Goal: Task Accomplishment & Management: Manage account settings

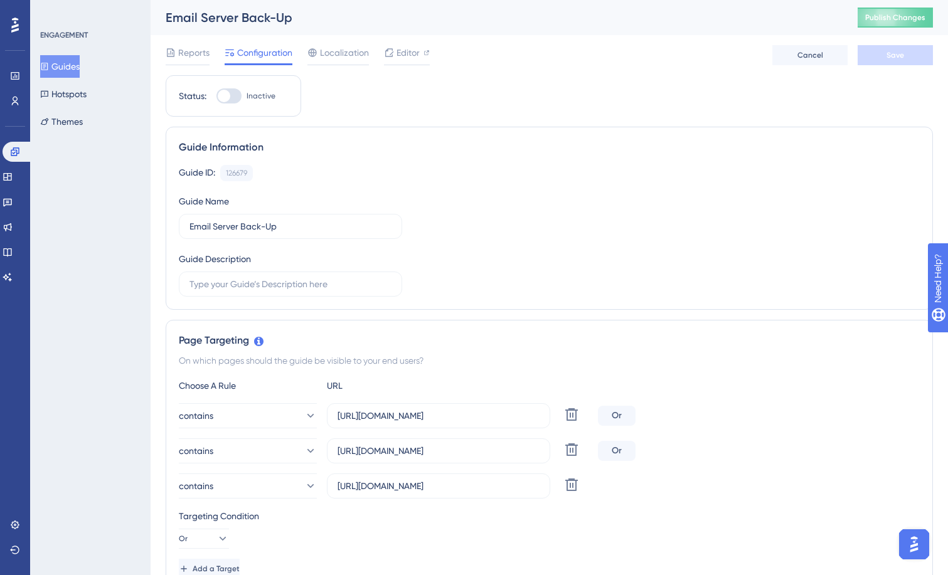
click at [72, 67] on button "Guides" at bounding box center [60, 66] width 40 height 23
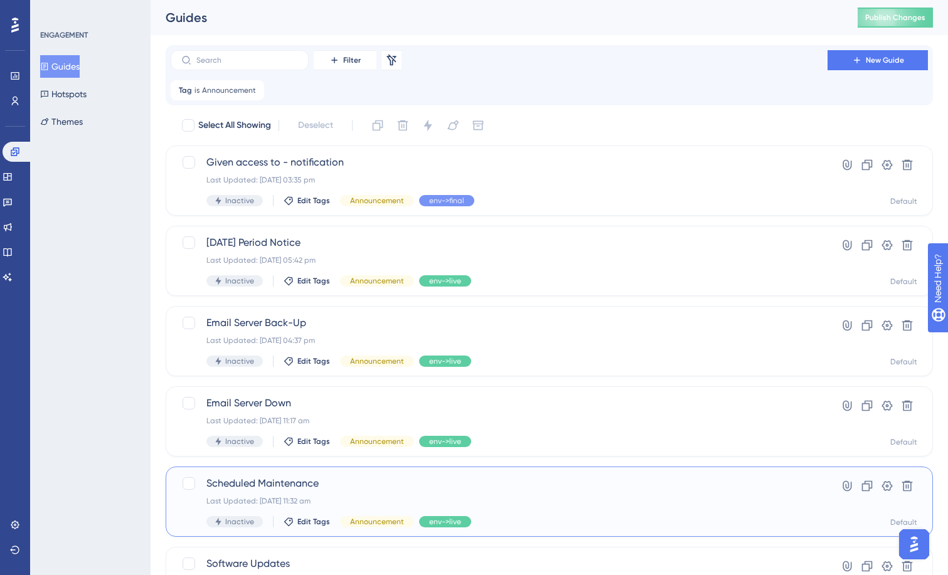
click at [295, 479] on span "Scheduled Maintenance" at bounding box center [498, 483] width 585 height 15
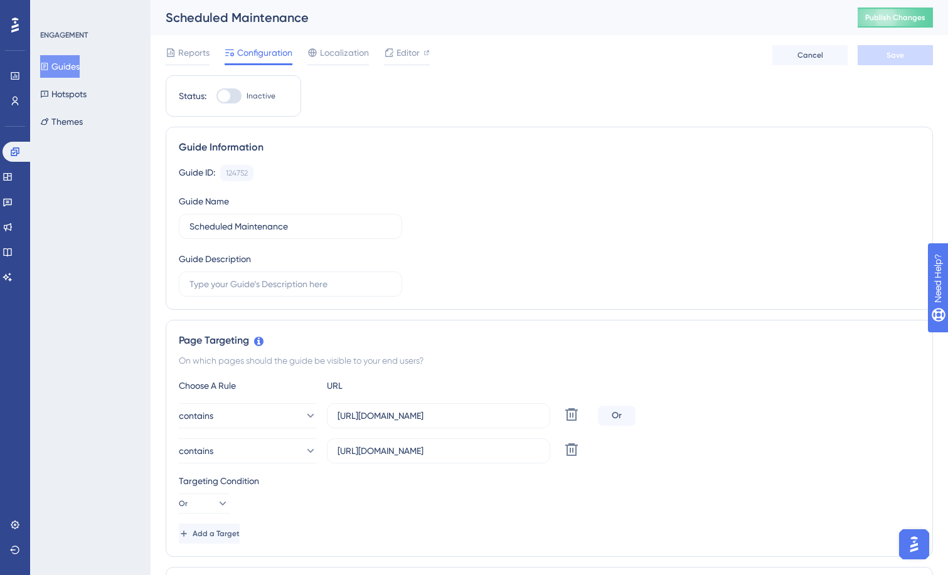
click at [77, 63] on button "Guides" at bounding box center [60, 66] width 40 height 23
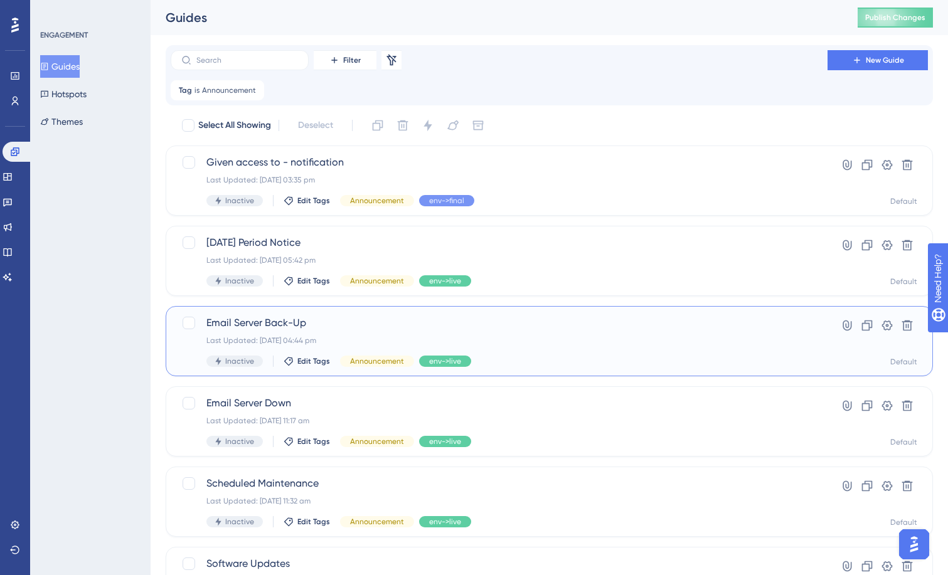
click at [277, 327] on span "Email Server Back-Up" at bounding box center [498, 323] width 585 height 15
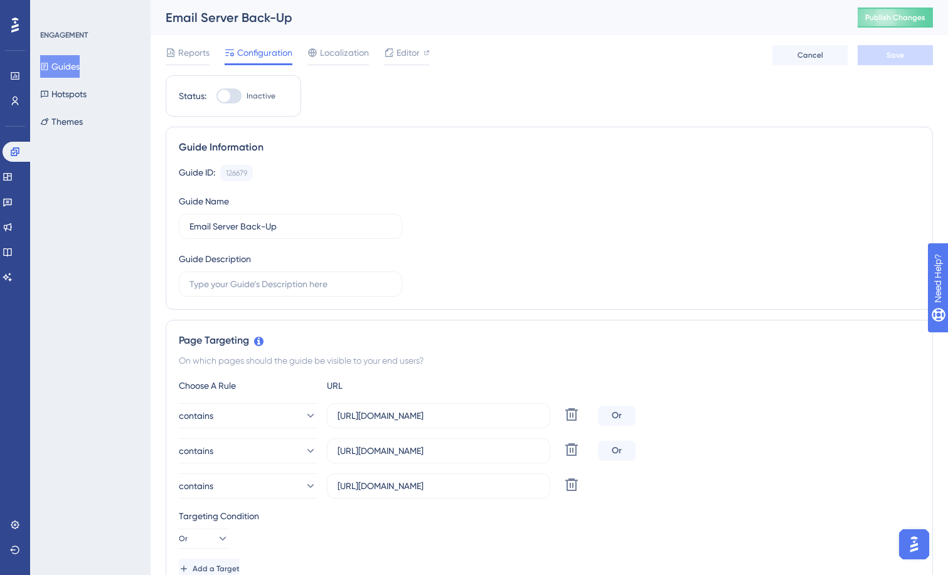
click at [254, 21] on div "Email Server Back-Up" at bounding box center [496, 18] width 661 height 18
click at [282, 227] on input "Email Server Back-Up" at bounding box center [291, 227] width 202 height 14
drag, startPoint x: 282, startPoint y: 227, endPoint x: 180, endPoint y: 227, distance: 101.7
click at [180, 227] on label "Email Server Back-Up" at bounding box center [290, 226] width 223 height 25
type input "Service Annoucements"
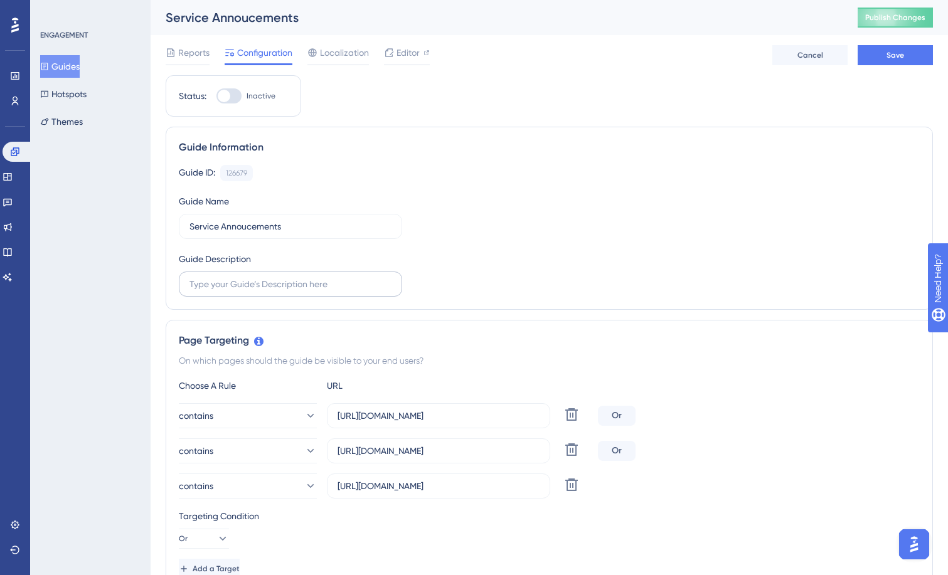
click at [301, 291] on label at bounding box center [290, 284] width 223 height 25
click at [301, 291] on input "text" at bounding box center [291, 284] width 202 height 14
click at [887, 54] on span "Save" at bounding box center [896, 55] width 18 height 10
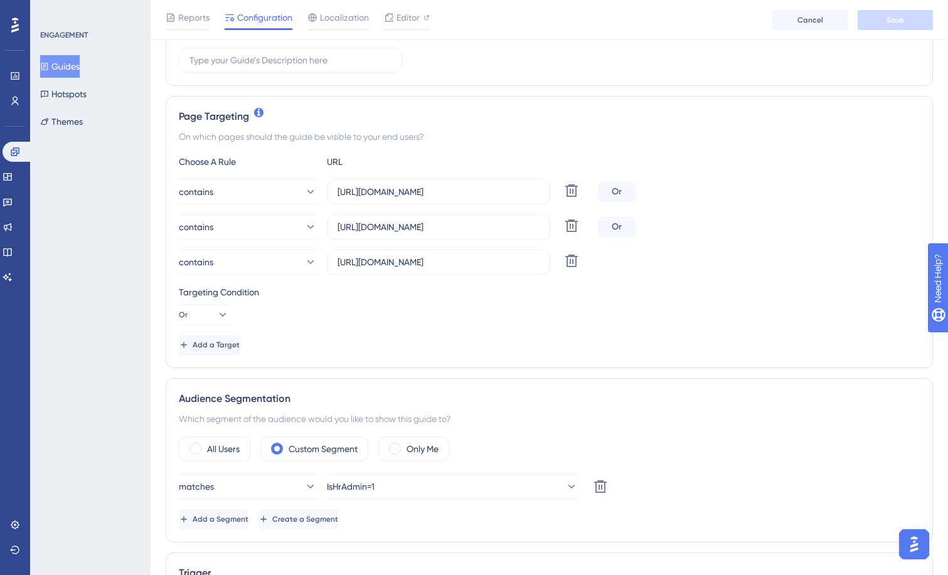
scroll to position [314, 0]
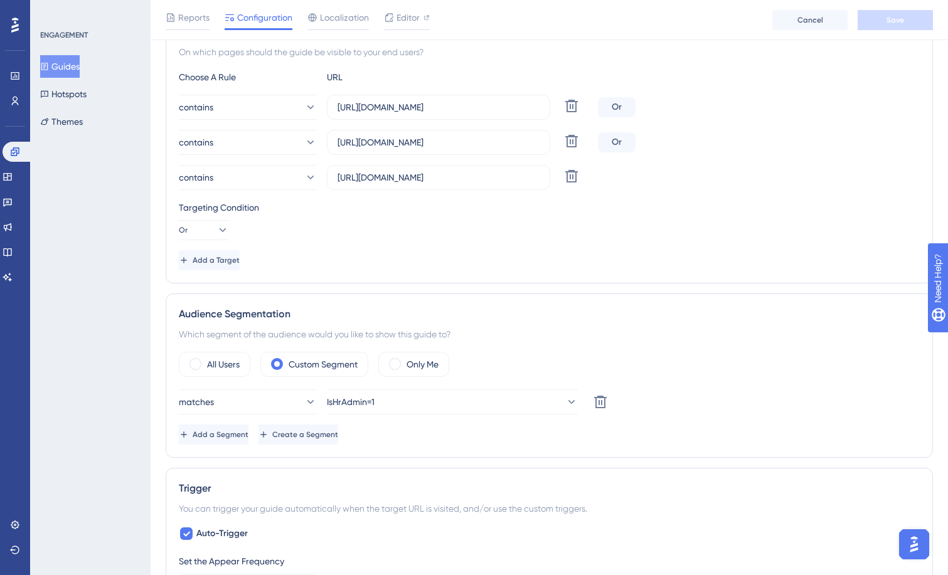
click at [76, 64] on button "Guides" at bounding box center [60, 66] width 40 height 23
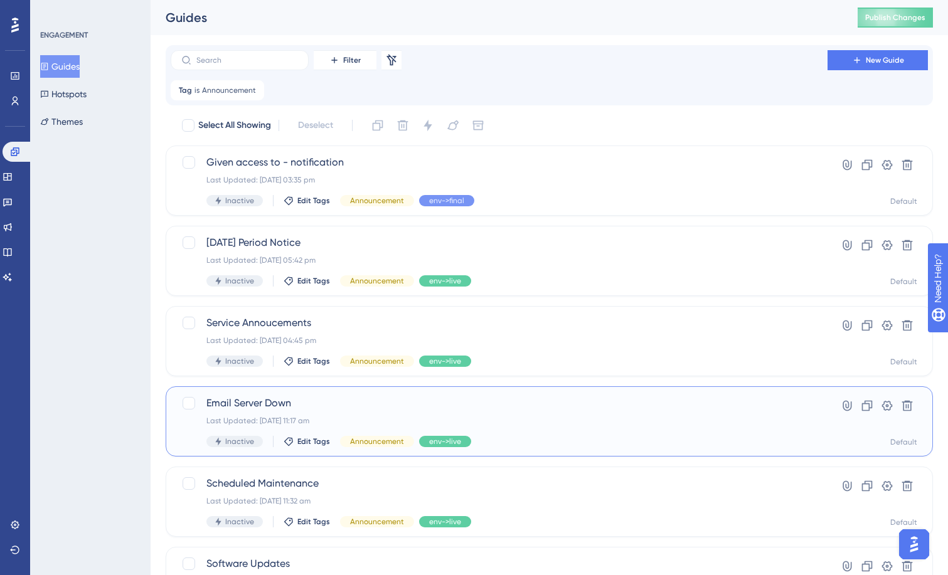
click at [297, 398] on span "Email Server Down" at bounding box center [498, 403] width 585 height 15
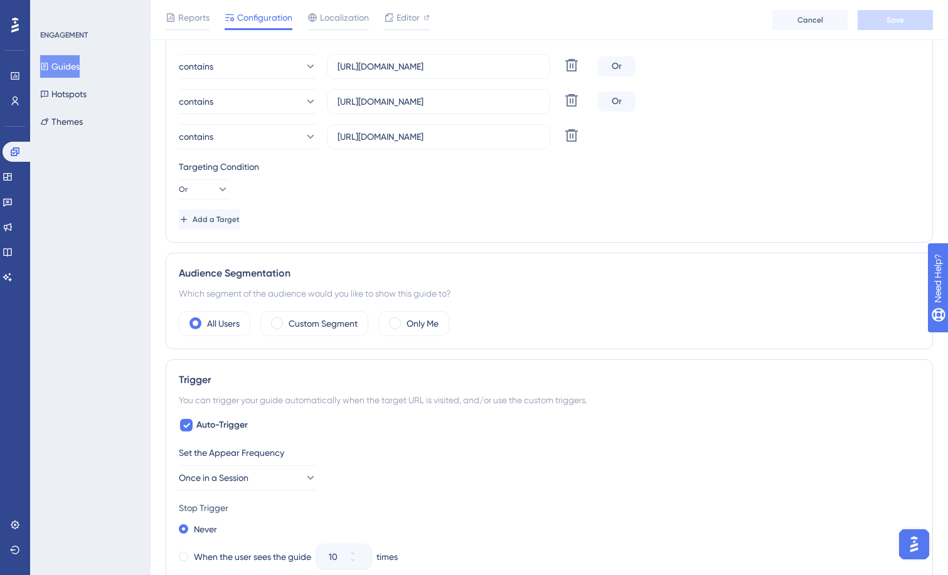
scroll to position [377, 0]
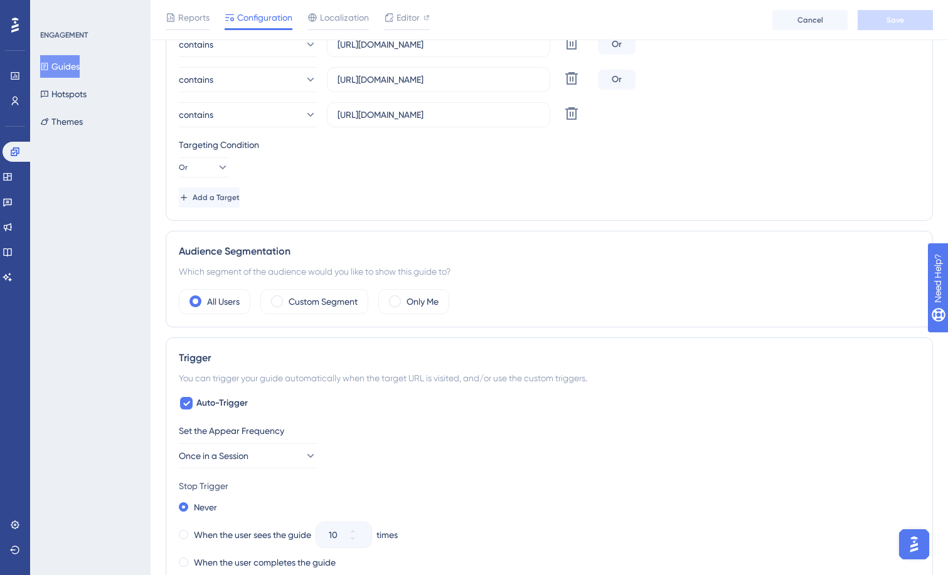
drag, startPoint x: 75, startPoint y: 64, endPoint x: 3, endPoint y: 122, distance: 91.9
click at [75, 64] on button "Guides" at bounding box center [60, 66] width 40 height 23
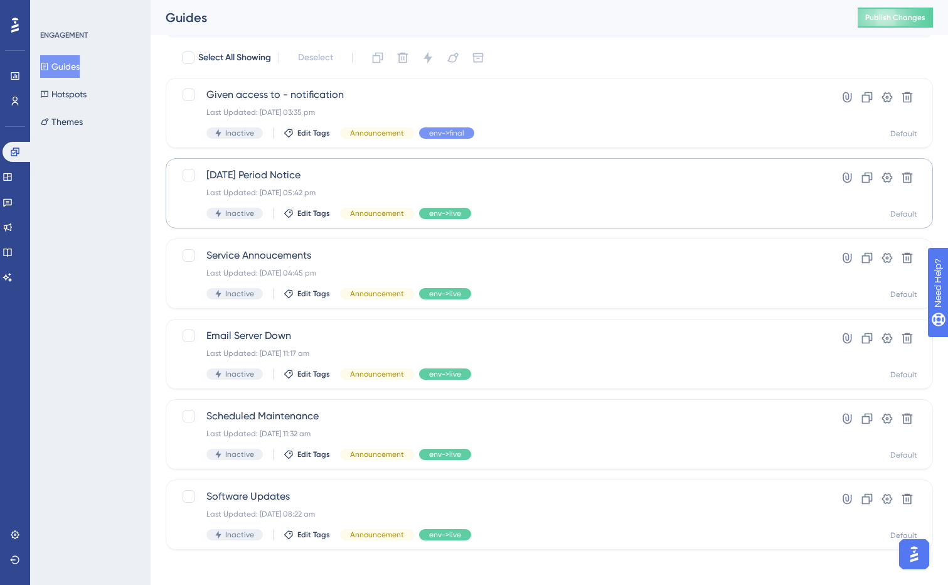
scroll to position [73, 0]
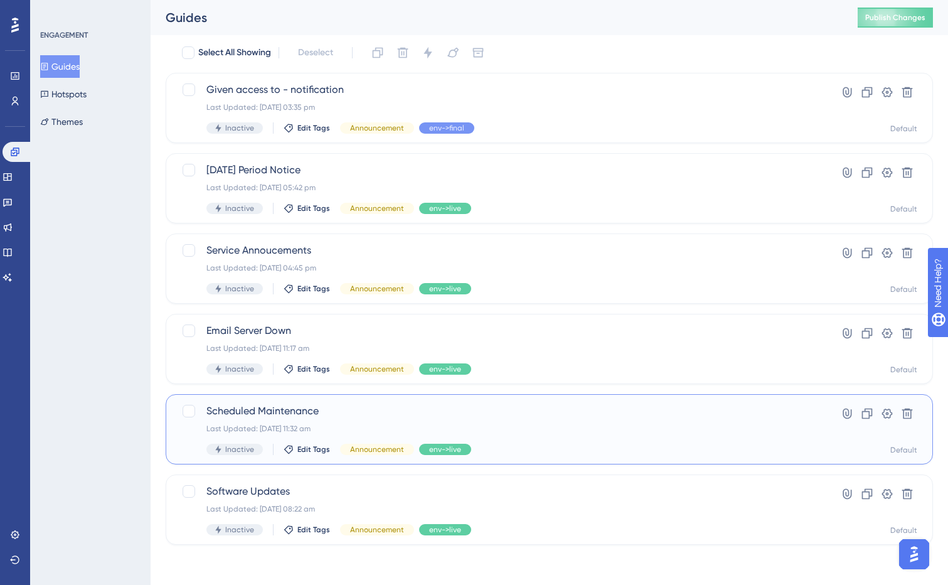
click at [284, 415] on span "Scheduled Maintenance" at bounding box center [498, 411] width 585 height 15
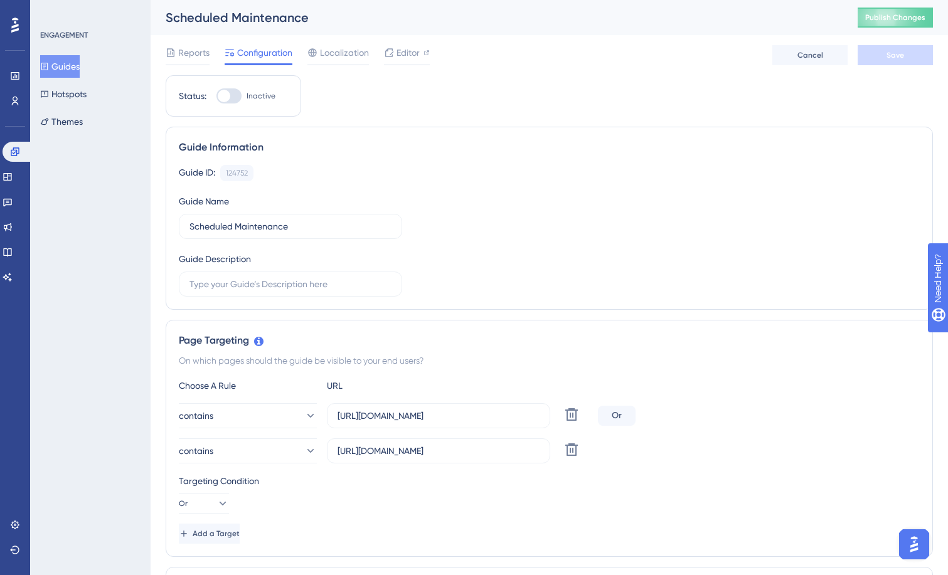
click at [68, 56] on button "Guides" at bounding box center [60, 66] width 40 height 23
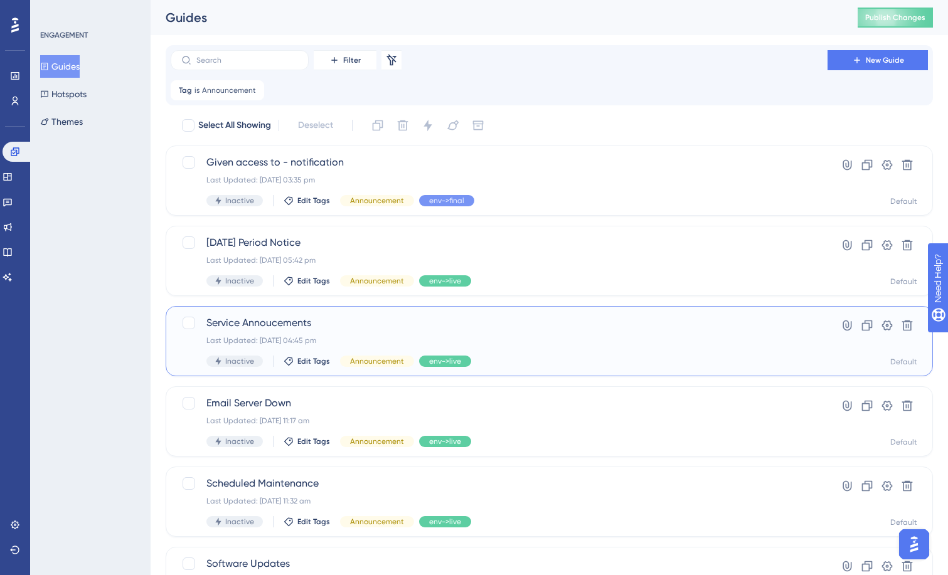
click at [270, 331] on div "Service Annoucements Last Updated: [DATE] 04:45 pm Inactive Edit Tags Announcem…" at bounding box center [498, 341] width 585 height 51
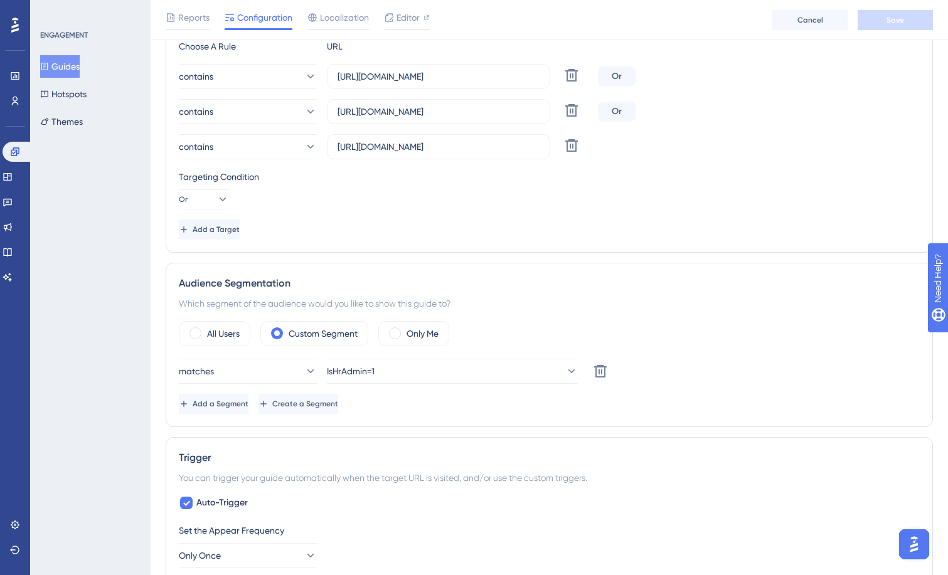
scroll to position [377, 0]
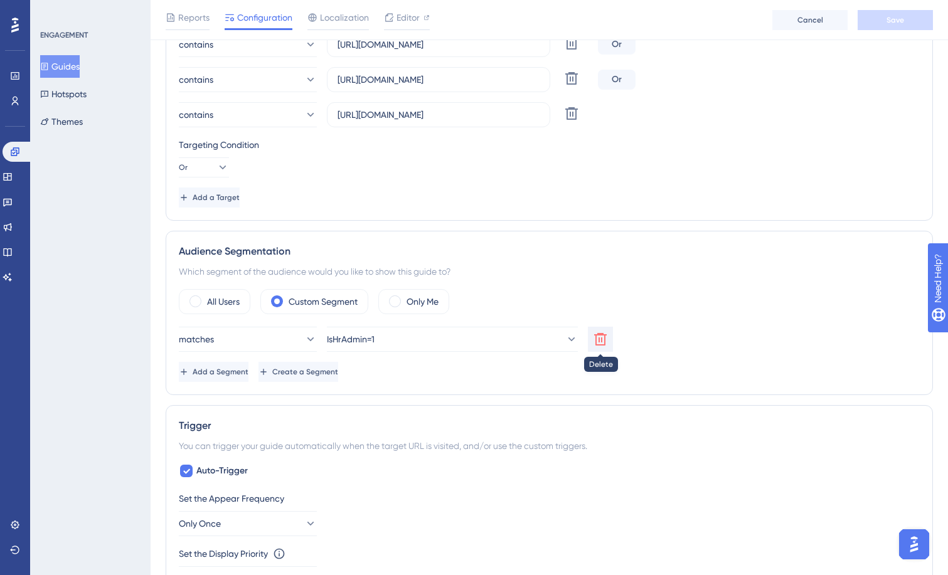
click at [607, 341] on icon at bounding box center [600, 339] width 15 height 15
click at [220, 308] on label "All Users" at bounding box center [223, 301] width 33 height 15
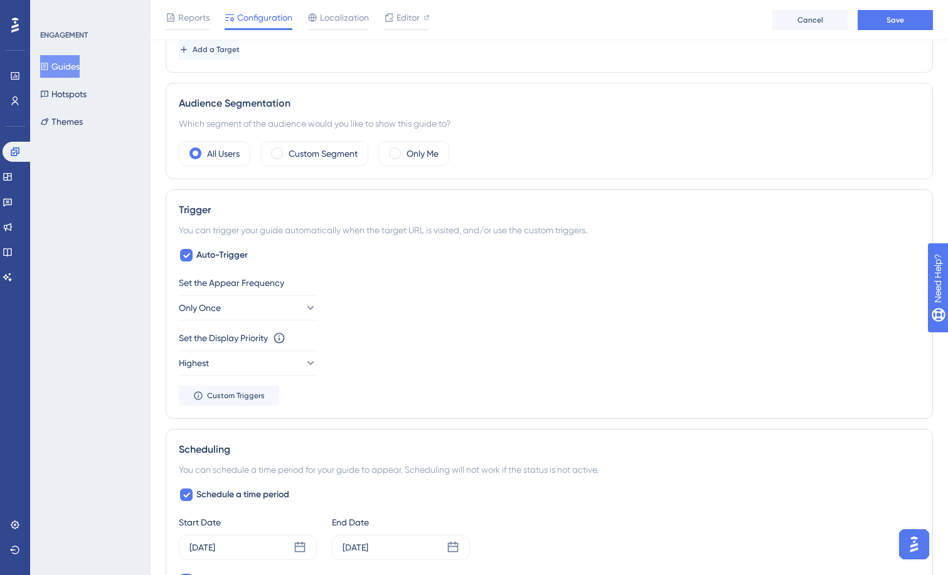
scroll to position [628, 0]
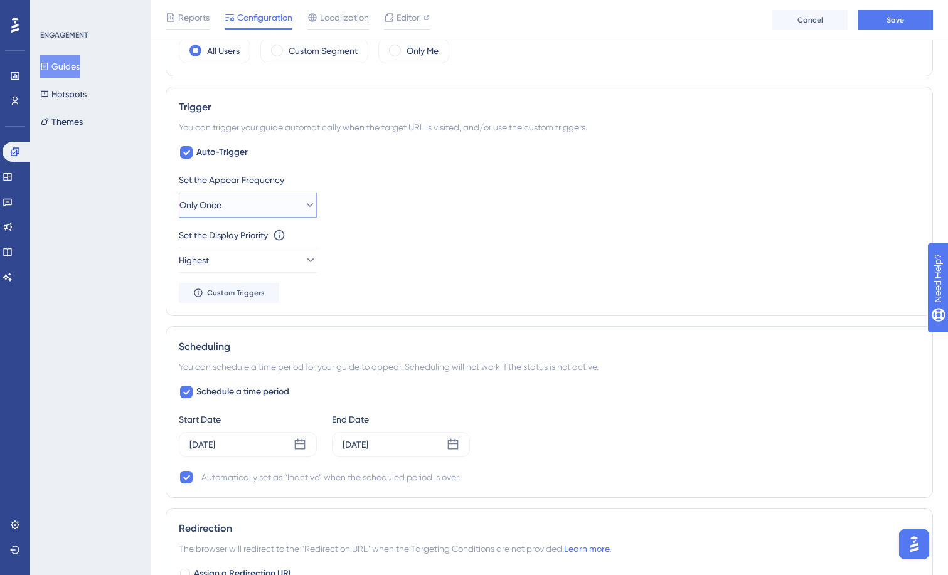
click at [237, 210] on button "Only Once" at bounding box center [248, 205] width 138 height 25
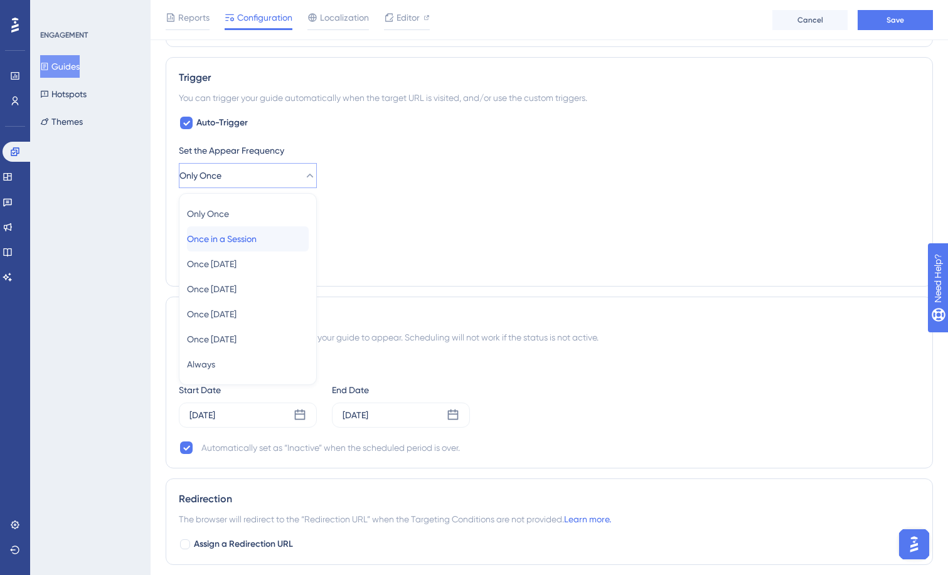
click at [241, 236] on span "Once in a Session" at bounding box center [222, 239] width 70 height 15
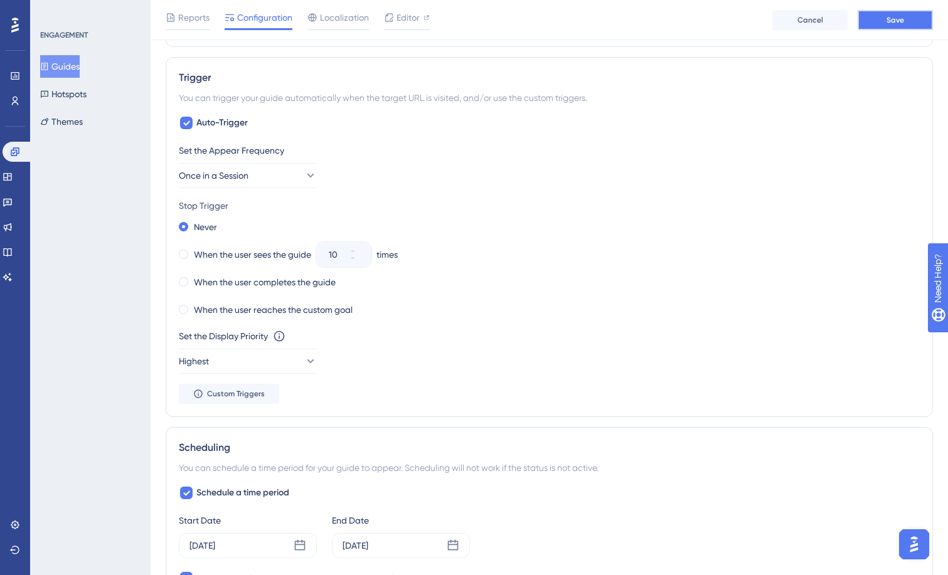
click at [906, 14] on button "Save" at bounding box center [895, 20] width 75 height 20
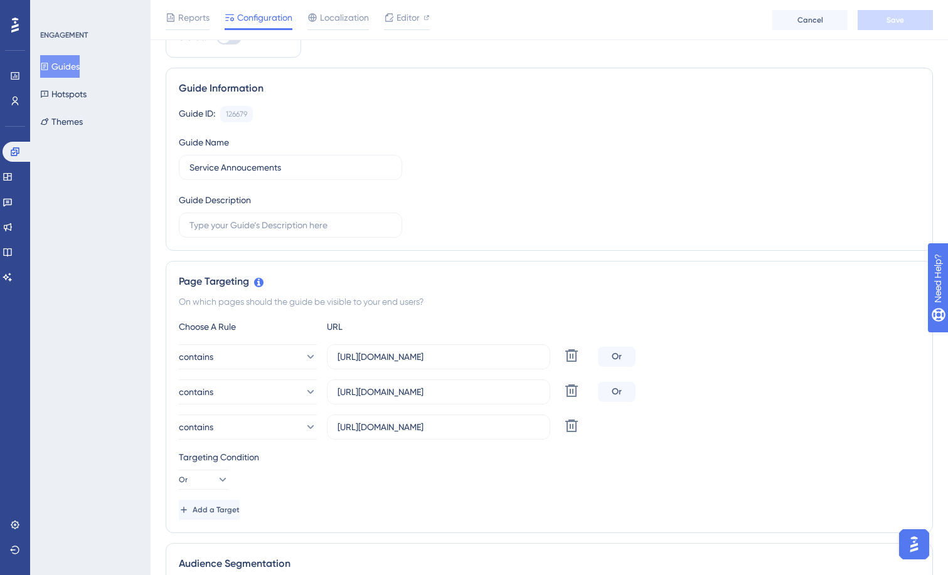
scroll to position [0, 0]
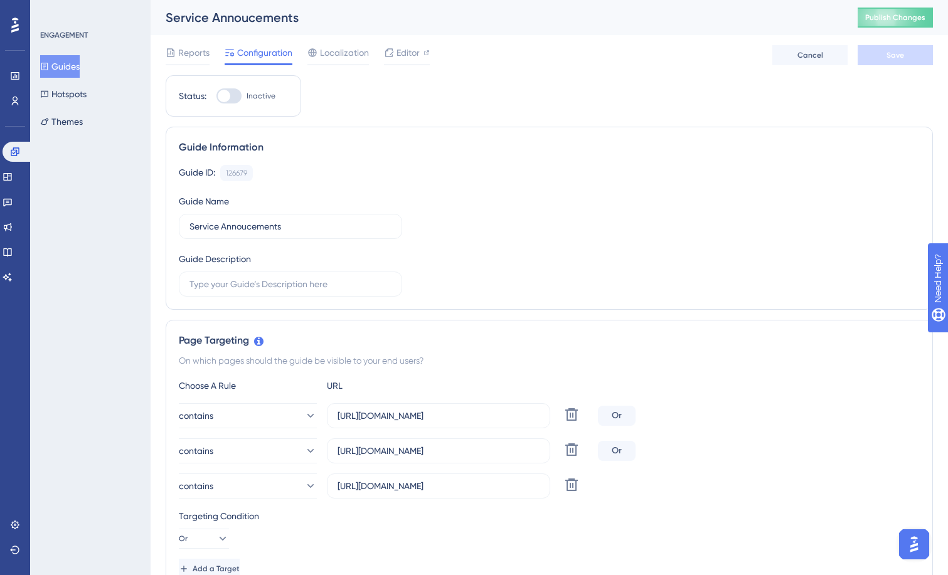
click at [230, 98] on div at bounding box center [228, 95] width 25 height 15
click at [216, 97] on input "Inactive" at bounding box center [216, 96] width 1 height 1
checkbox input "true"
click at [894, 56] on span "Save" at bounding box center [896, 55] width 18 height 10
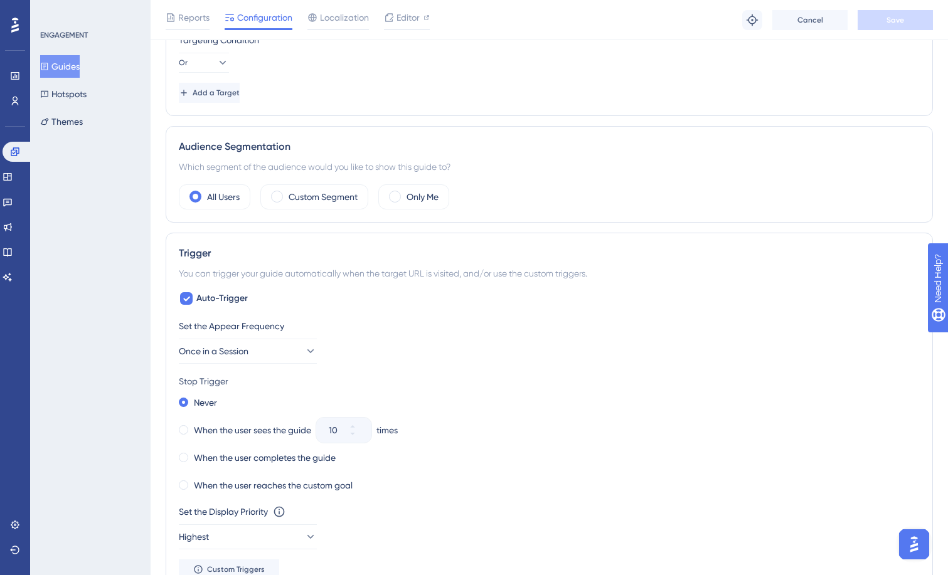
scroll to position [502, 0]
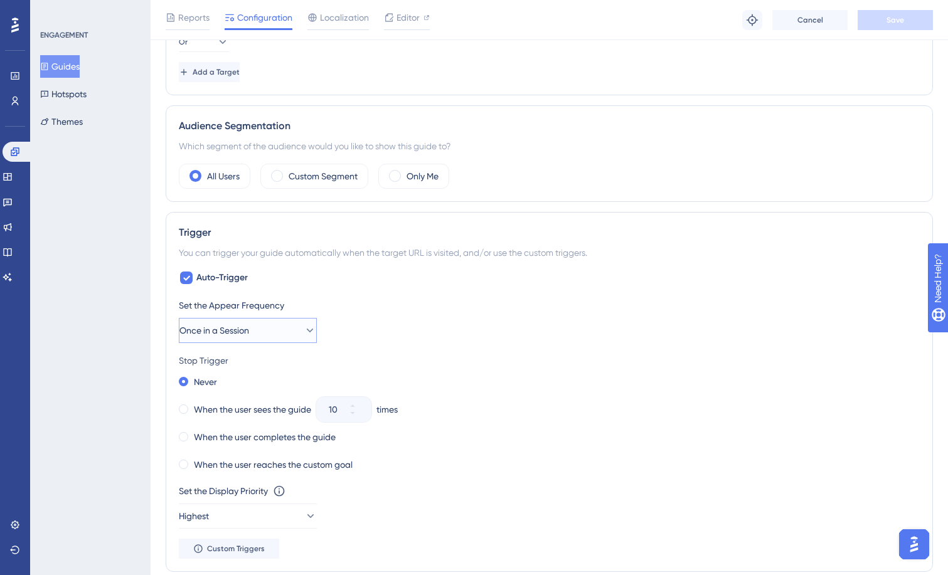
click at [304, 333] on icon at bounding box center [310, 330] width 13 height 13
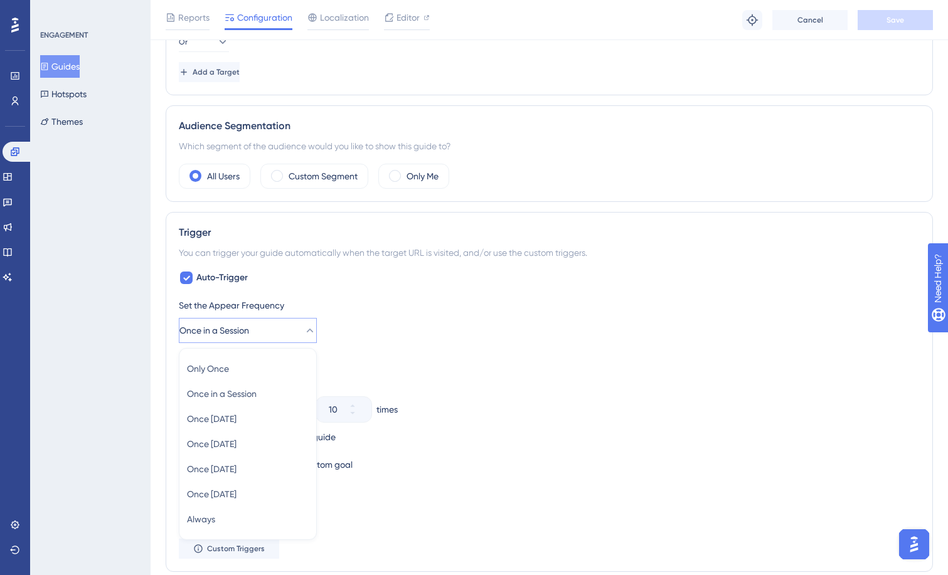
scroll to position [659, 0]
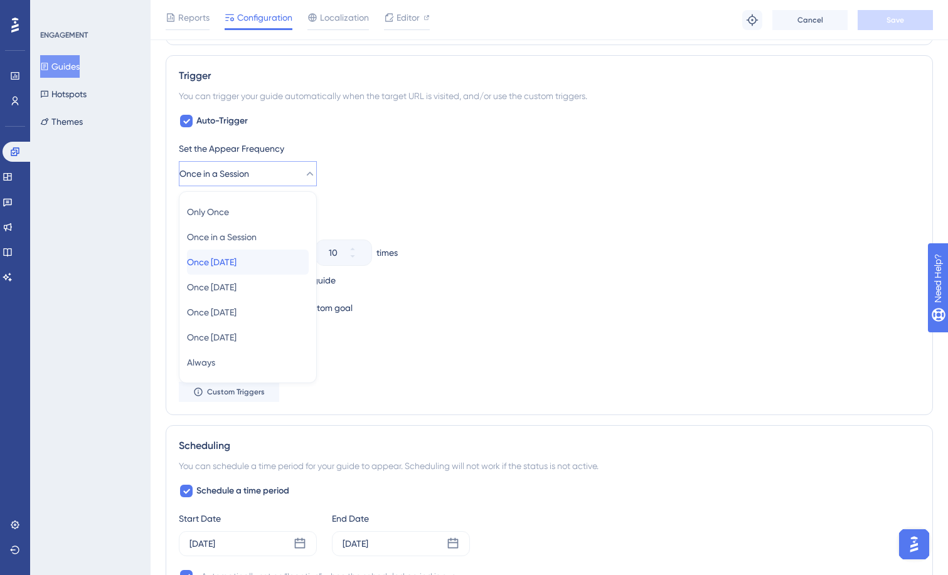
click at [267, 258] on div "Once [DATE] Once [DATE]" at bounding box center [248, 262] width 122 height 25
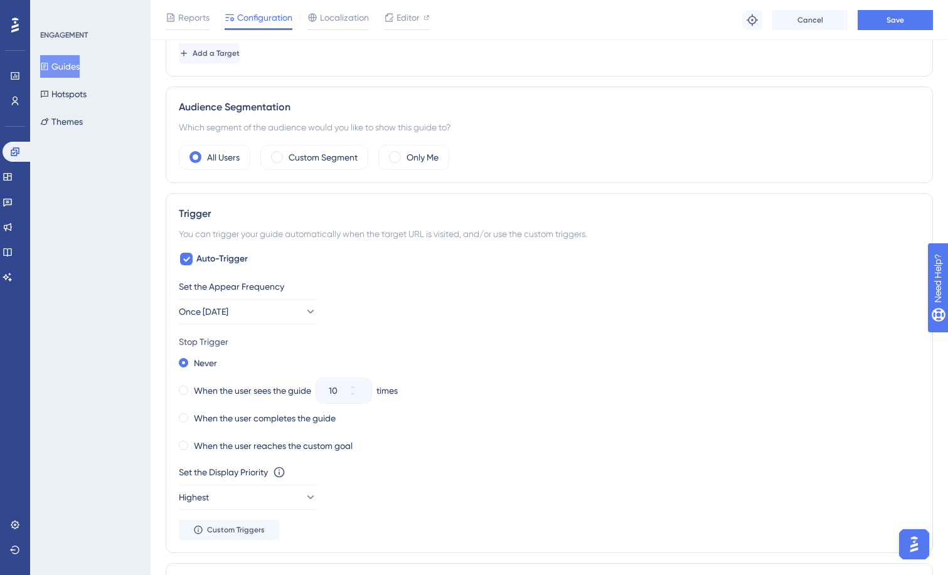
scroll to position [471, 0]
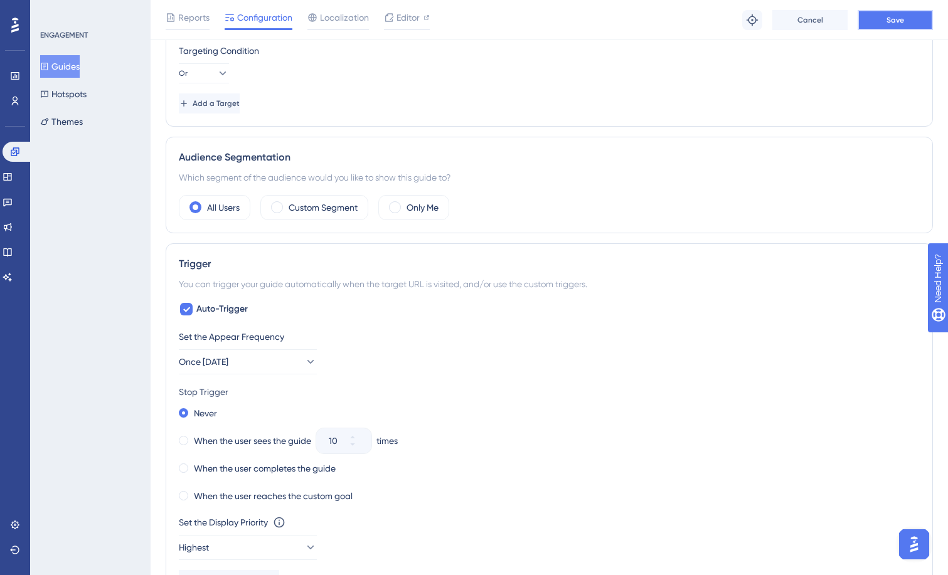
click at [890, 23] on span "Save" at bounding box center [896, 20] width 18 height 10
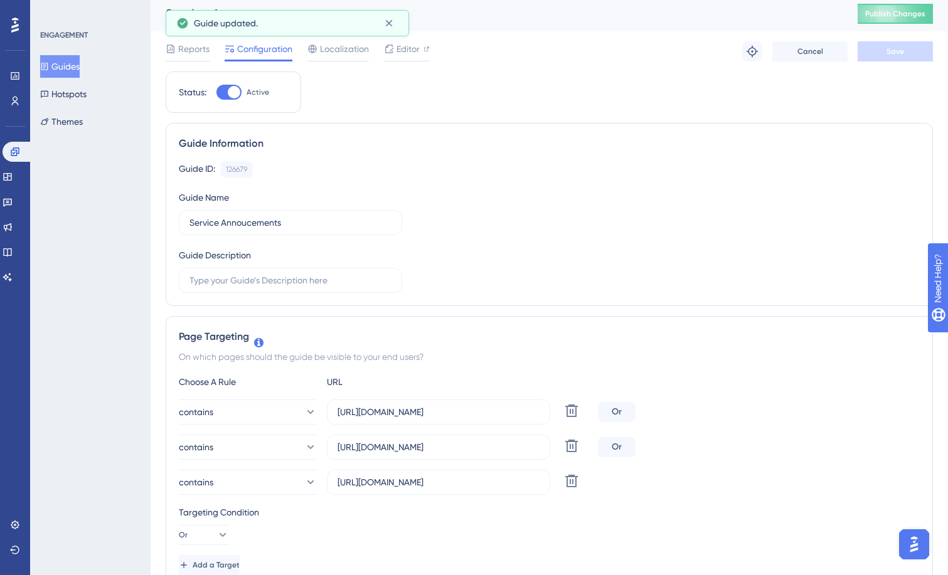
scroll to position [0, 0]
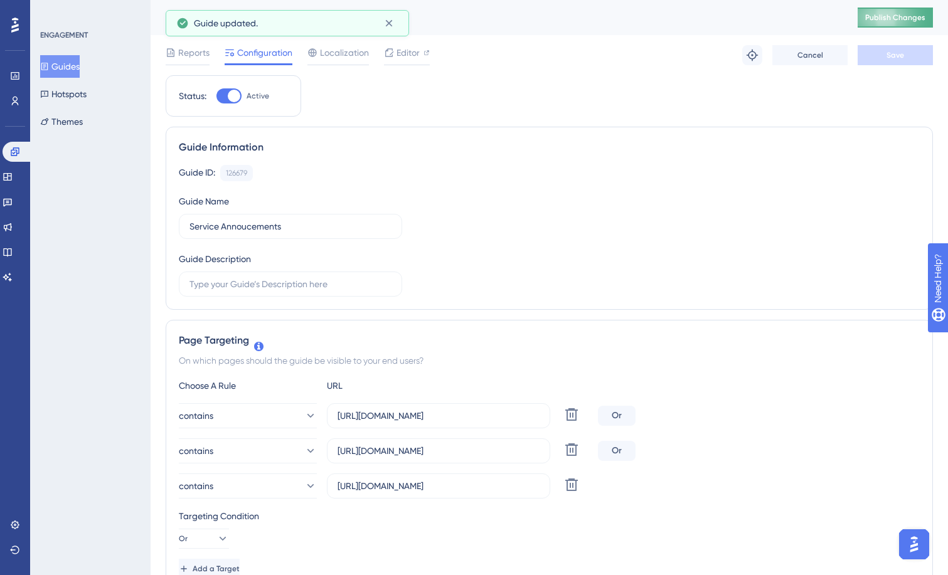
click at [896, 9] on button "Publish Changes" at bounding box center [895, 18] width 75 height 20
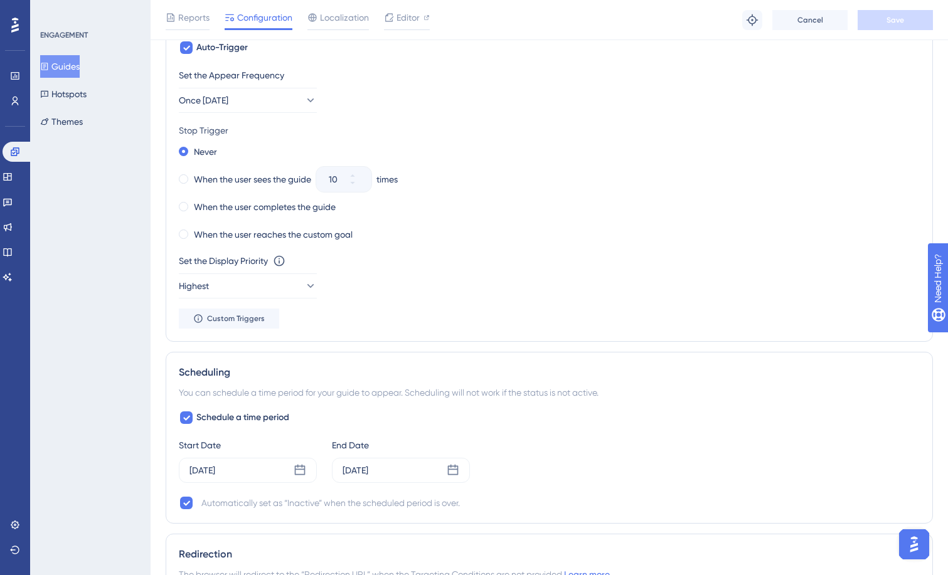
scroll to position [879, 0]
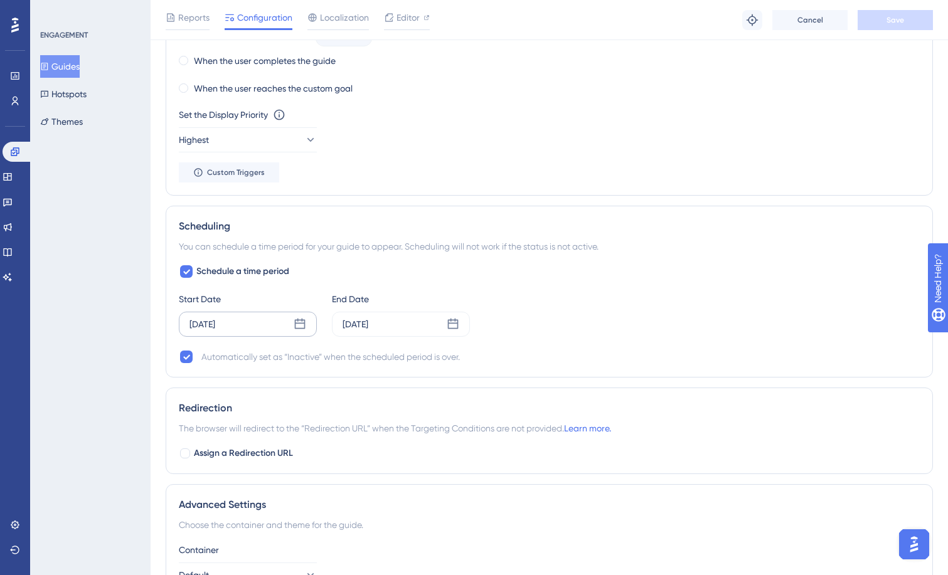
click at [281, 324] on div "[DATE]" at bounding box center [248, 324] width 138 height 25
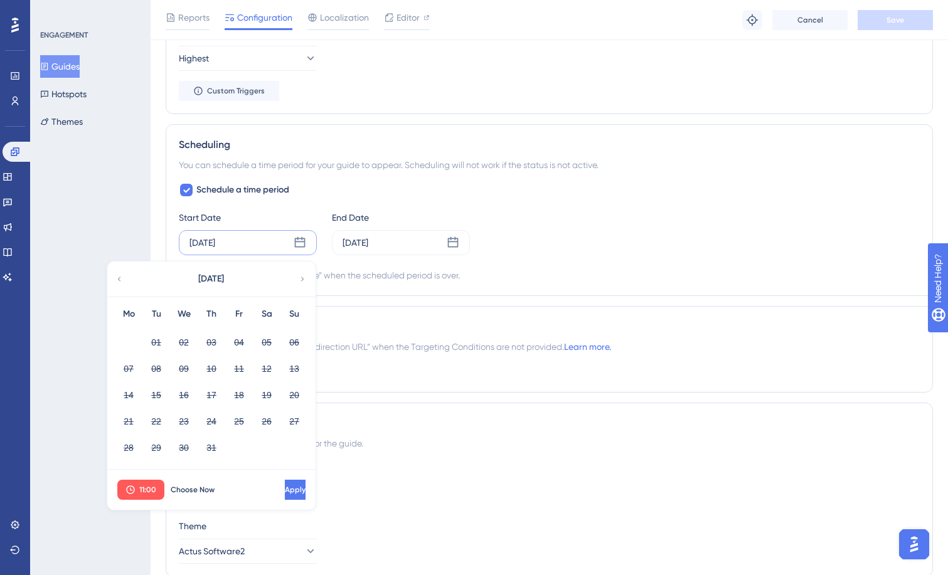
scroll to position [1004, 0]
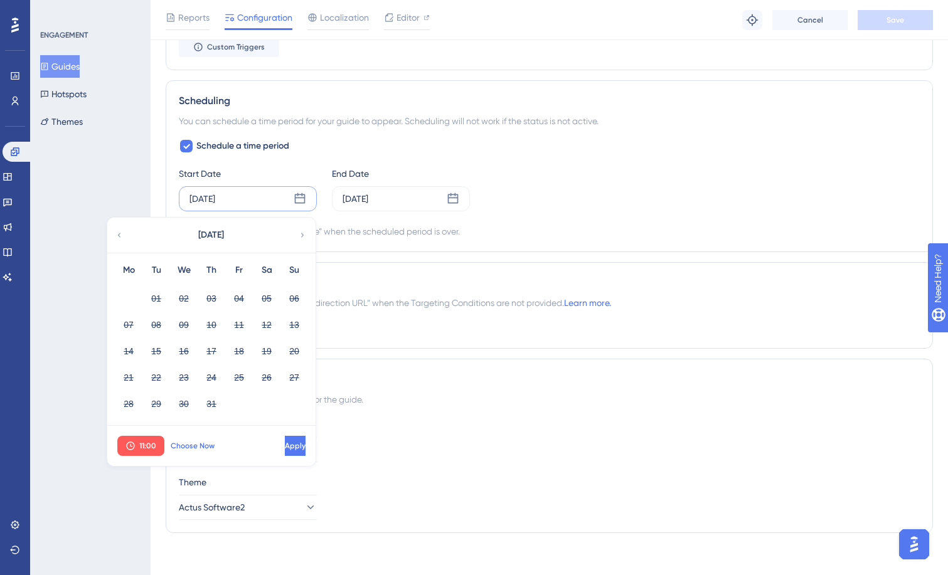
click at [183, 444] on span "Choose Now" at bounding box center [193, 446] width 44 height 10
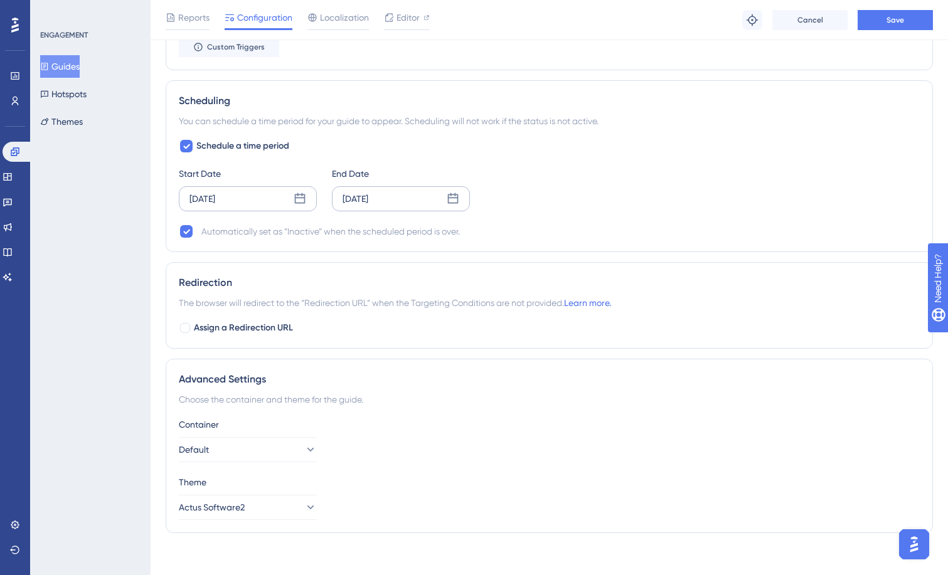
click at [368, 198] on div "[DATE]" at bounding box center [356, 198] width 26 height 15
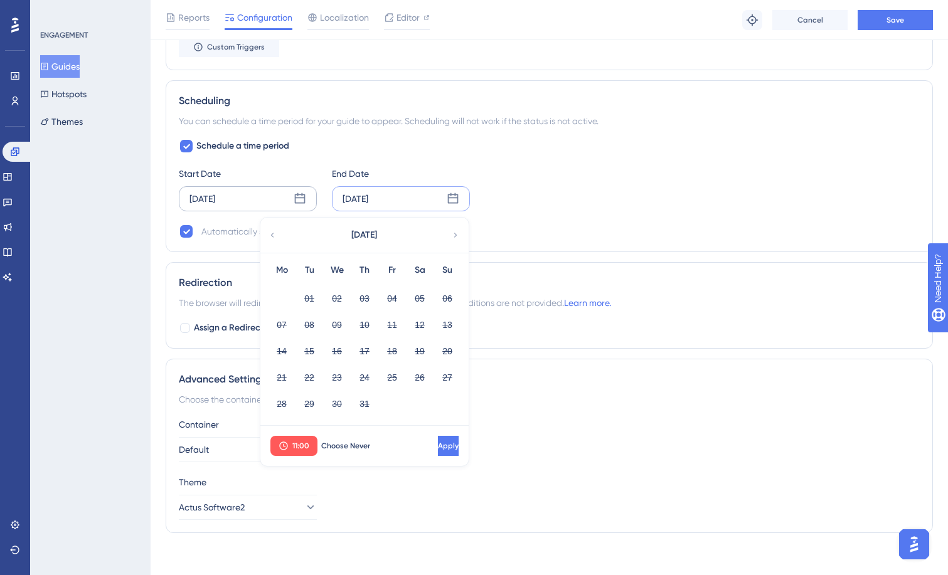
click at [449, 235] on div "[DATE]" at bounding box center [363, 235] width 207 height 35
click at [455, 233] on icon at bounding box center [455, 235] width 3 height 4
click at [377, 233] on span "[DATE]" at bounding box center [364, 235] width 26 height 15
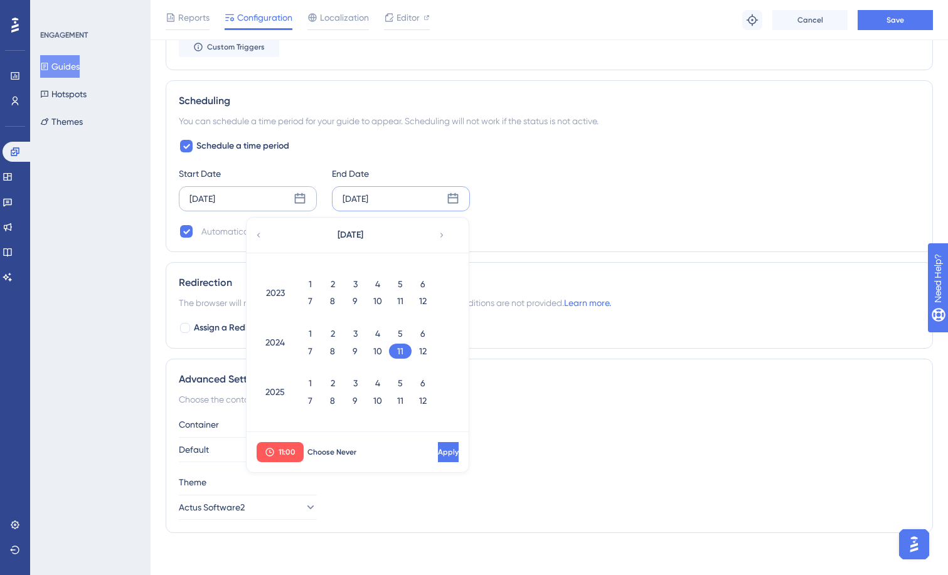
click at [273, 390] on div "2025" at bounding box center [275, 393] width 32 height 50
click at [285, 390] on div "2025" at bounding box center [275, 393] width 32 height 50
click at [357, 398] on div "9" at bounding box center [355, 400] width 23 height 15
click at [282, 390] on div "2025" at bounding box center [275, 393] width 32 height 50
click at [353, 400] on div "9" at bounding box center [355, 400] width 23 height 15
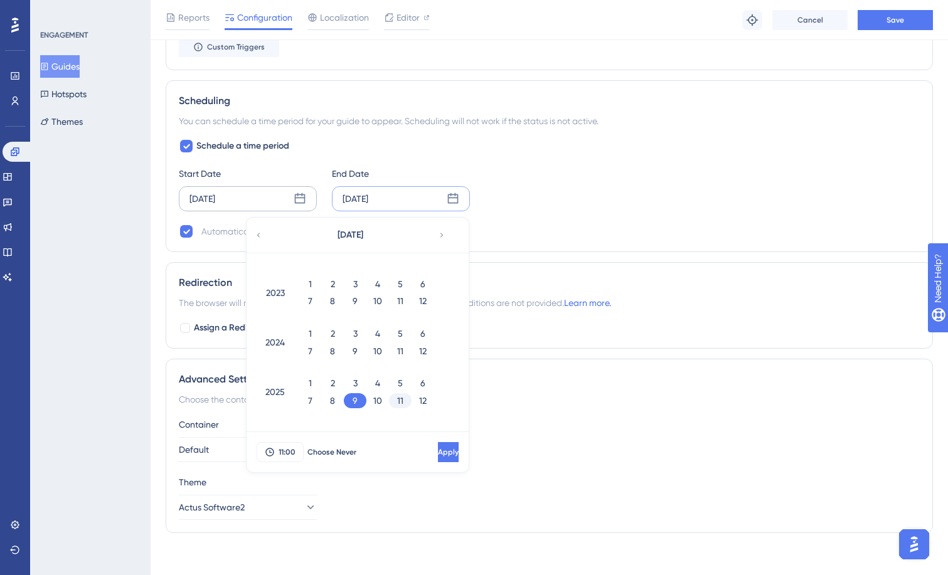
scroll to position [1012, 0]
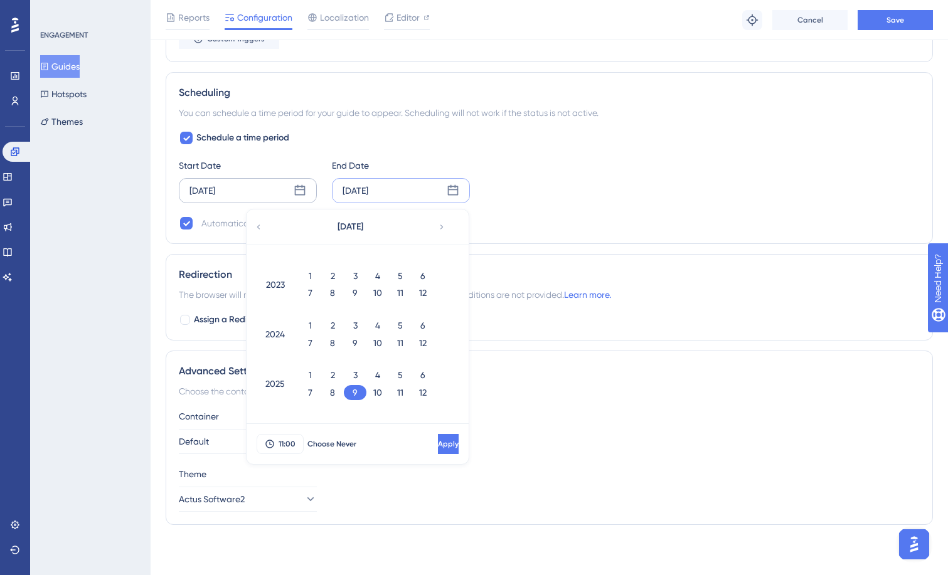
click at [355, 390] on div "9" at bounding box center [355, 392] width 23 height 15
drag, startPoint x: 355, startPoint y: 390, endPoint x: 440, endPoint y: 222, distance: 188.6
click at [440, 222] on icon at bounding box center [441, 227] width 9 height 11
click at [441, 226] on icon at bounding box center [441, 227] width 9 height 11
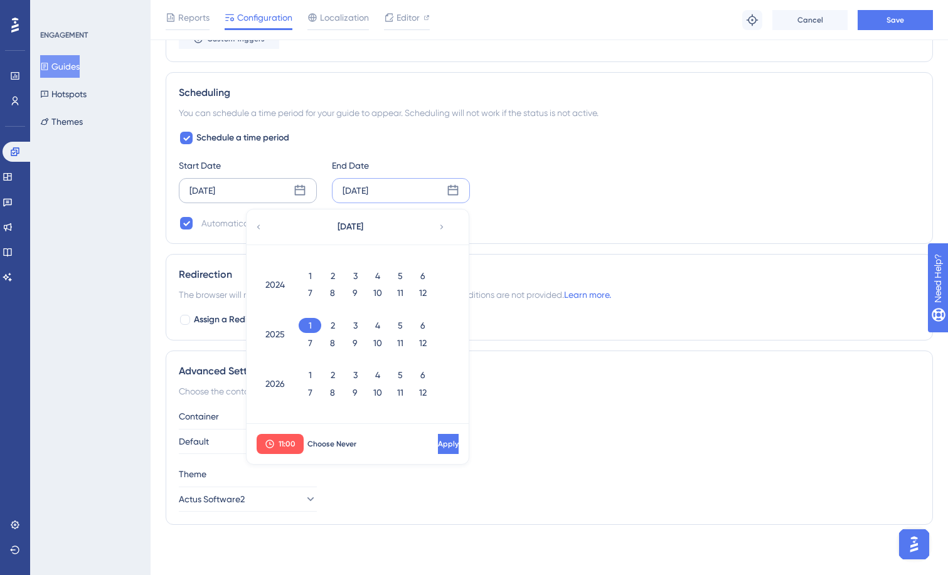
click at [441, 226] on icon at bounding box center [441, 227] width 9 height 11
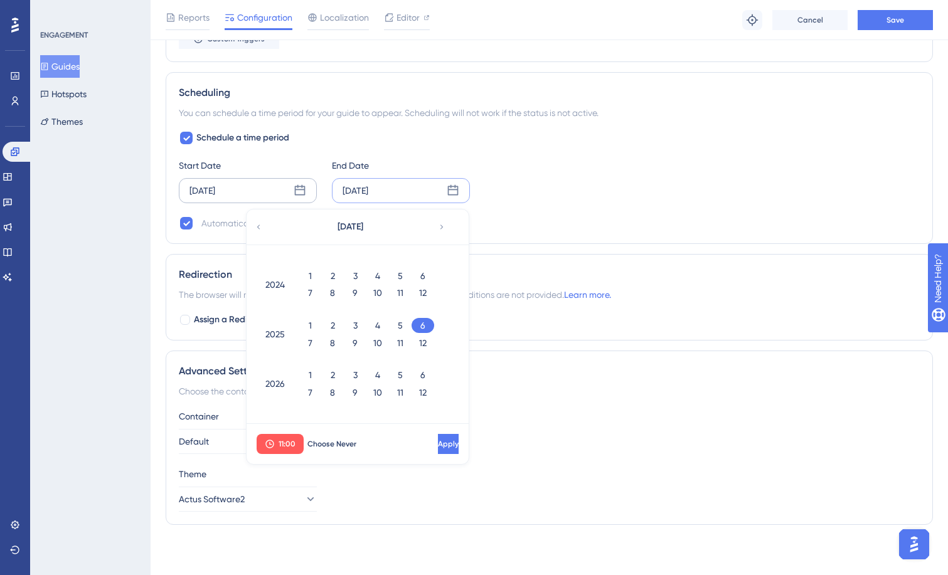
click at [441, 226] on icon at bounding box center [441, 227] width 9 height 11
click at [361, 346] on div "9" at bounding box center [355, 343] width 23 height 15
click at [355, 341] on div "9" at bounding box center [355, 343] width 23 height 15
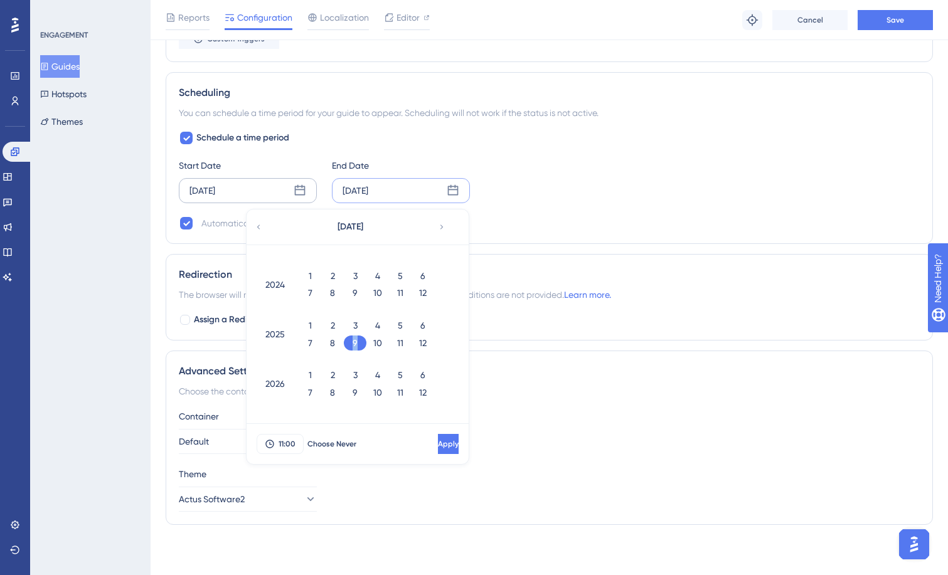
click at [355, 341] on div "9" at bounding box center [355, 343] width 23 height 15
click at [437, 446] on span "Apply" at bounding box center [447, 444] width 21 height 10
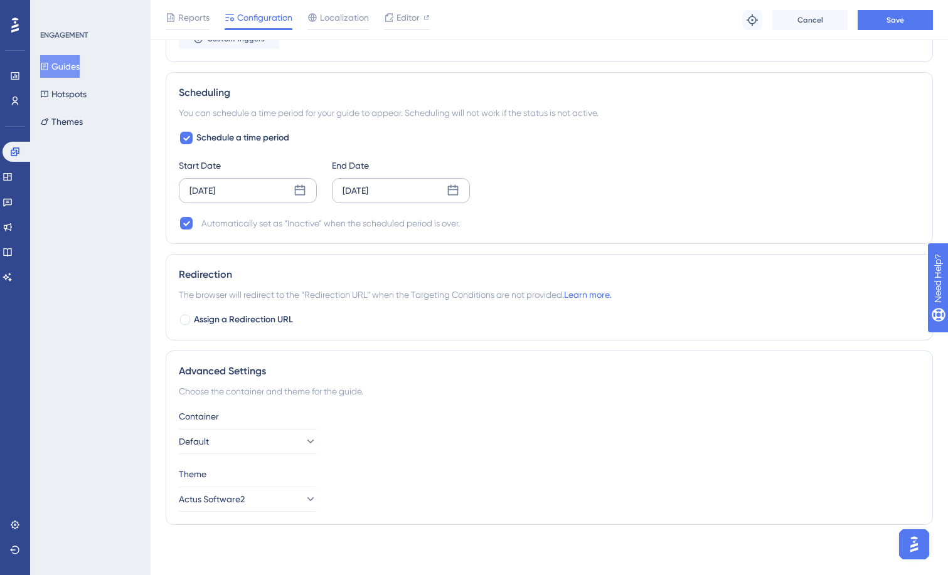
click at [368, 193] on div "[DATE]" at bounding box center [356, 190] width 26 height 15
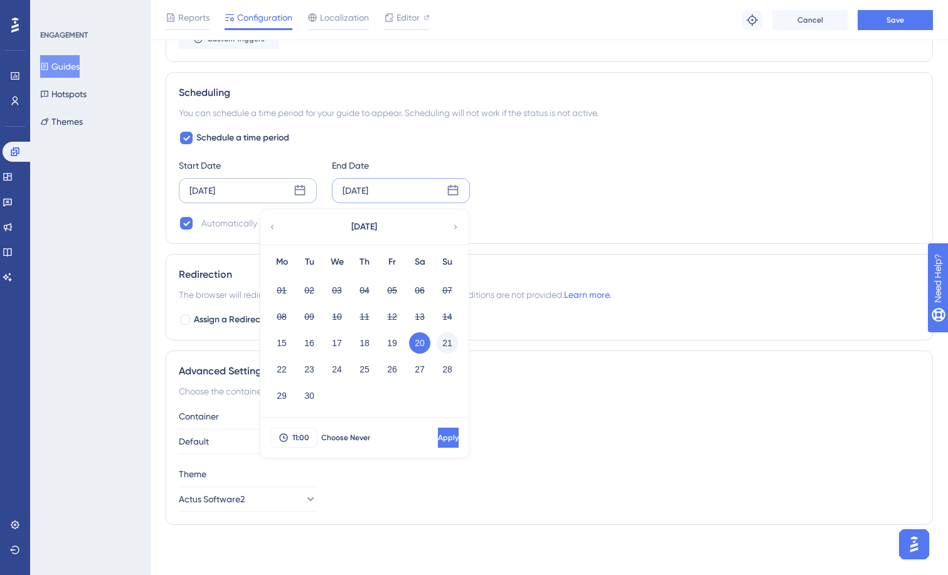
click at [445, 344] on button "21" at bounding box center [447, 343] width 21 height 21
click at [295, 437] on span "11:00" at bounding box center [300, 438] width 17 height 10
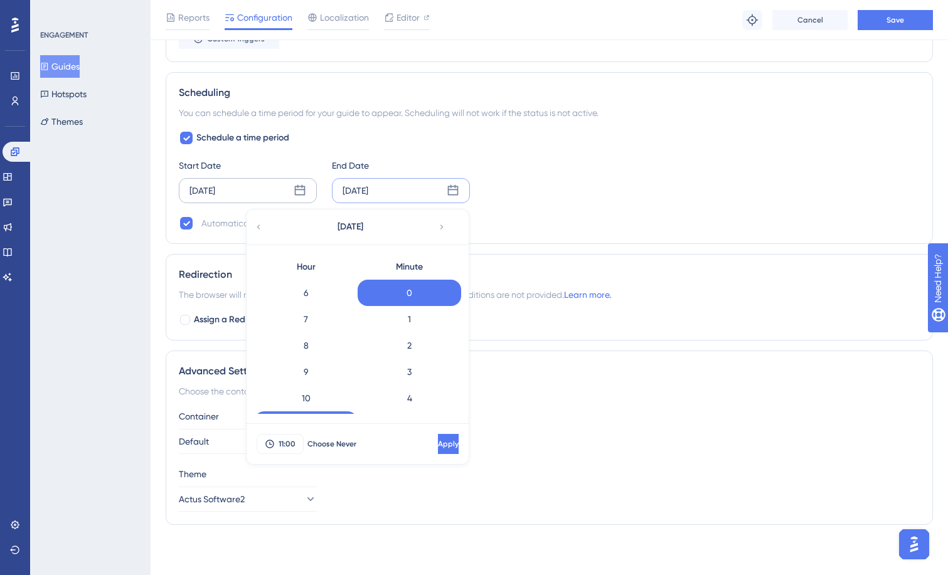
scroll to position [188, 0]
click at [319, 369] on div "10" at bounding box center [306, 368] width 104 height 26
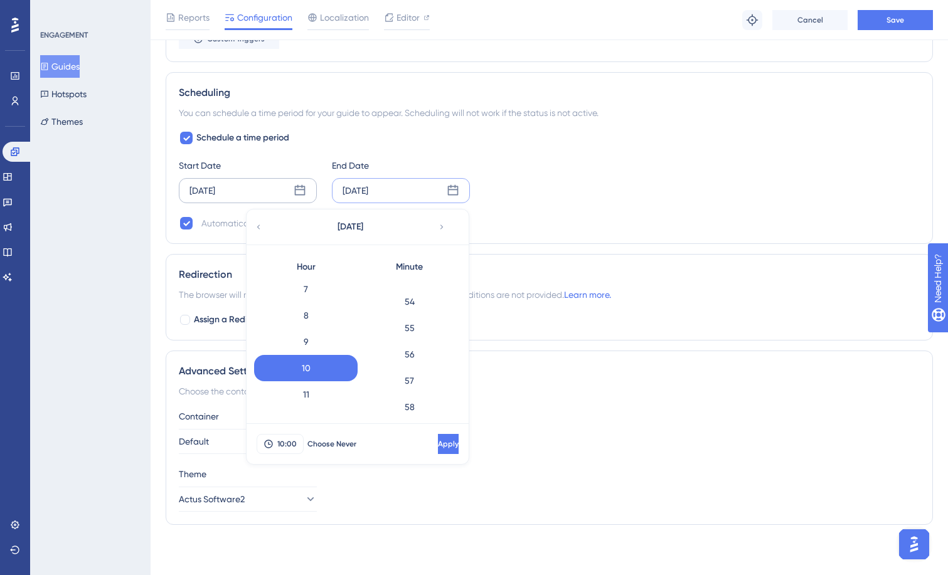
scroll to position [1384, 0]
click at [313, 337] on div "9" at bounding box center [306, 342] width 104 height 26
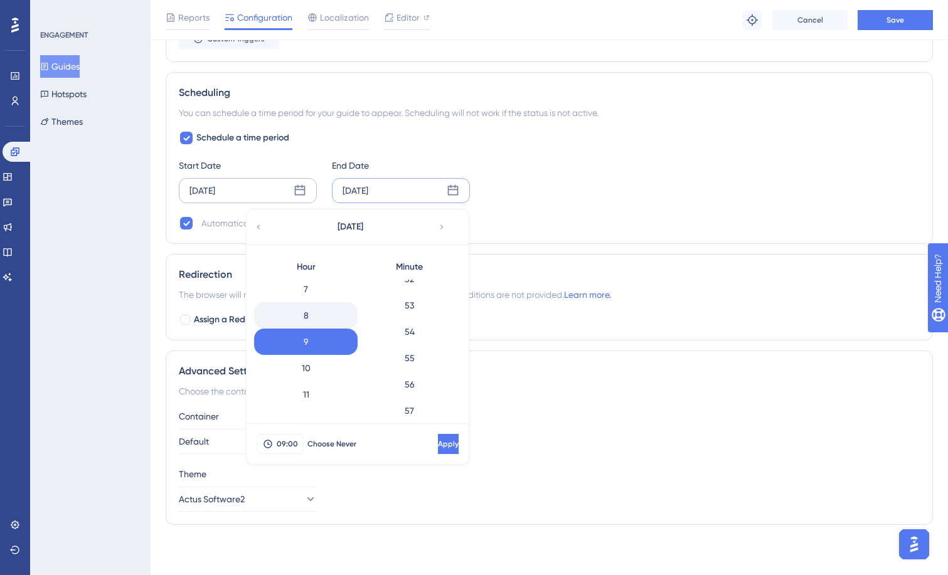
click at [341, 314] on div "8" at bounding box center [306, 315] width 104 height 26
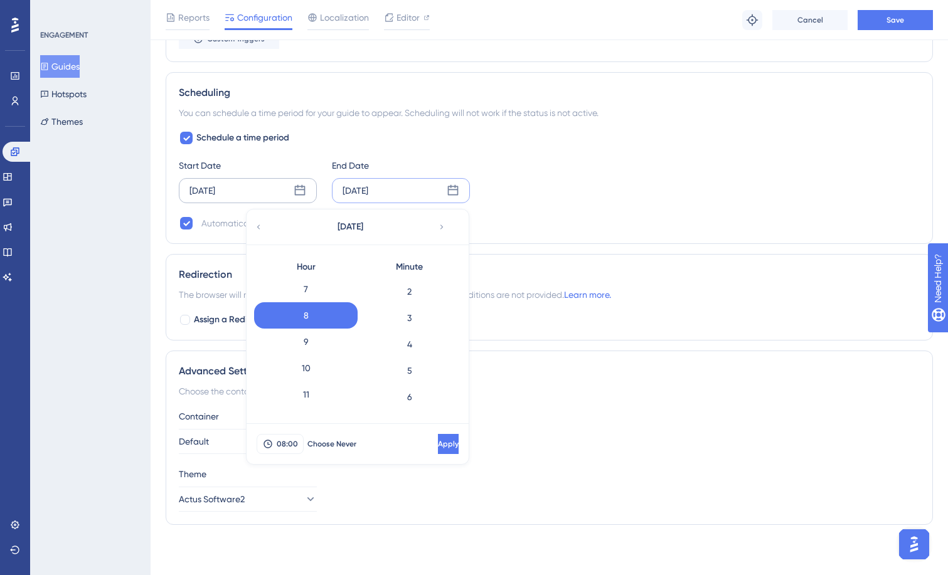
scroll to position [0, 0]
click at [419, 294] on div "0" at bounding box center [410, 293] width 104 height 26
click at [438, 449] on button "Apply" at bounding box center [448, 444] width 21 height 20
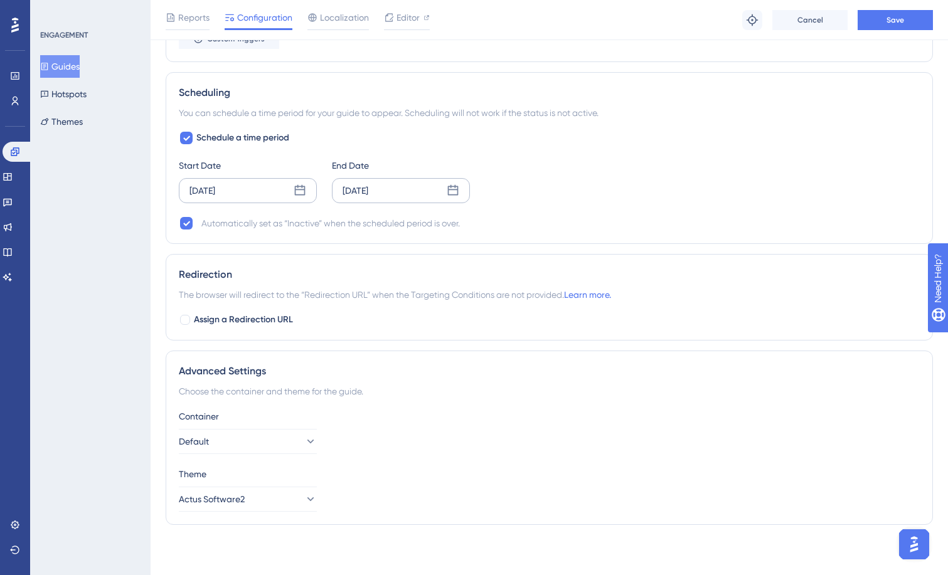
click at [356, 193] on div "[DATE]" at bounding box center [356, 190] width 26 height 15
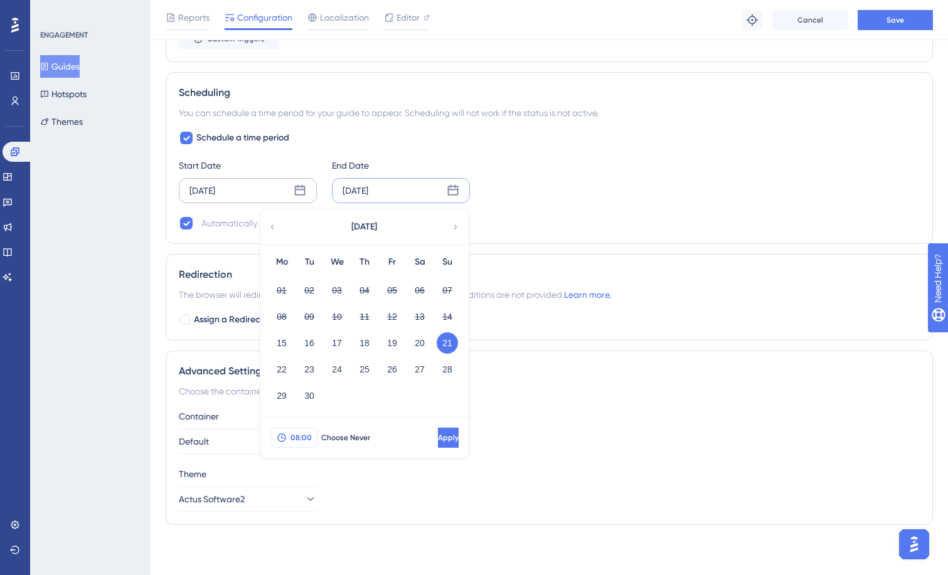
click at [293, 441] on span "08:00" at bounding box center [301, 438] width 21 height 10
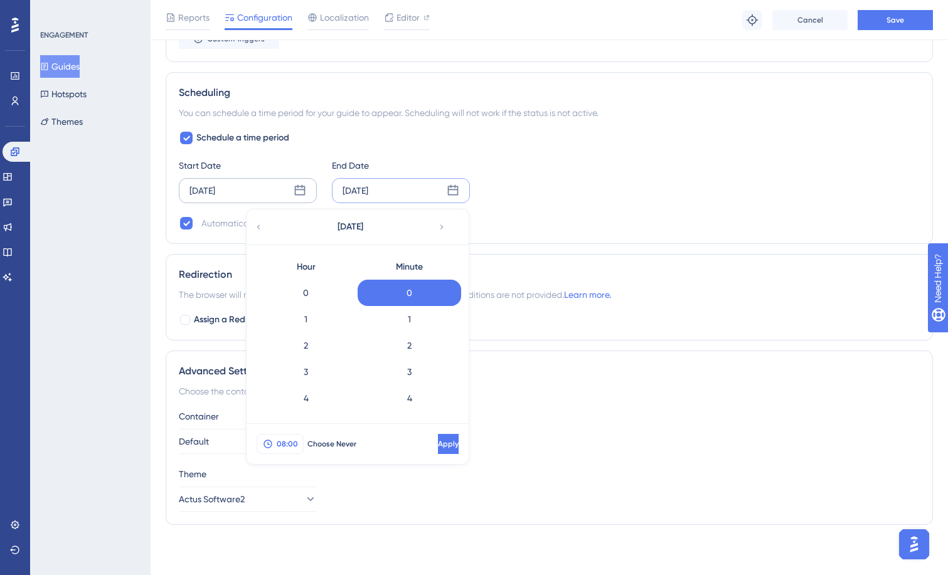
scroll to position [157, 0]
click at [311, 379] on div "9" at bounding box center [306, 373] width 104 height 26
click at [437, 446] on span "Apply" at bounding box center [447, 444] width 21 height 10
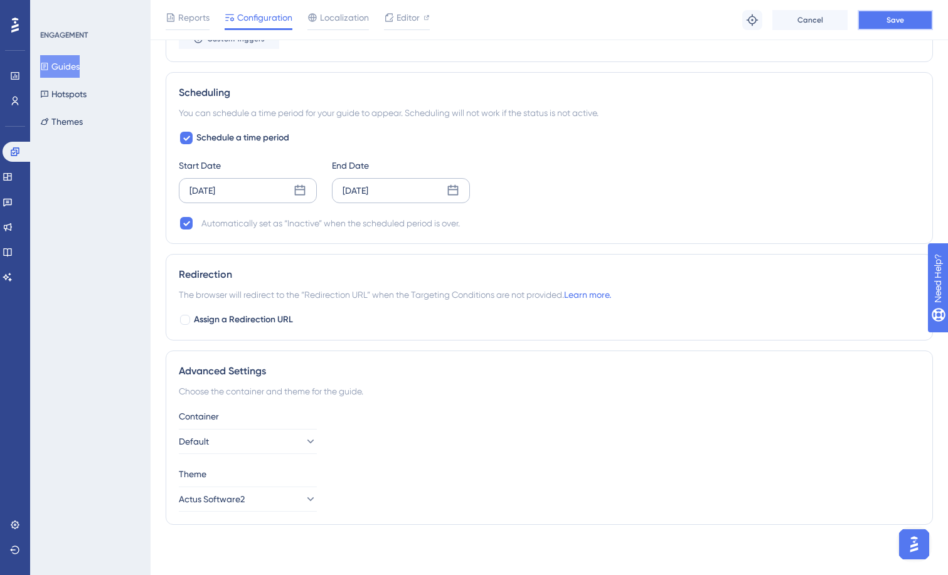
click at [888, 19] on span "Save" at bounding box center [896, 20] width 18 height 10
click at [215, 195] on div "[DATE]" at bounding box center [203, 190] width 26 height 15
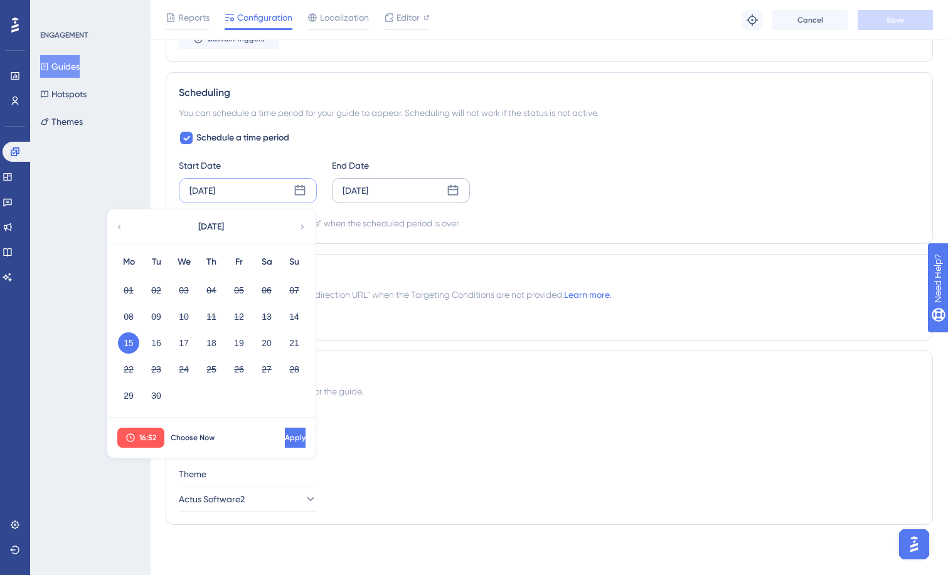
click at [215, 195] on div "[DATE]" at bounding box center [203, 190] width 26 height 15
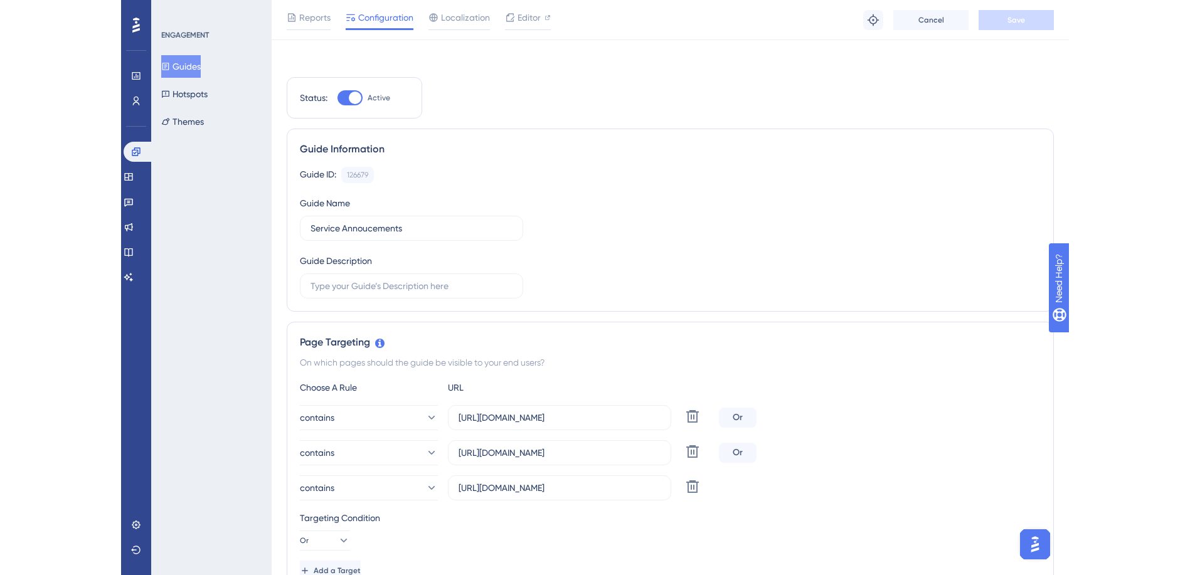
scroll to position [0, 0]
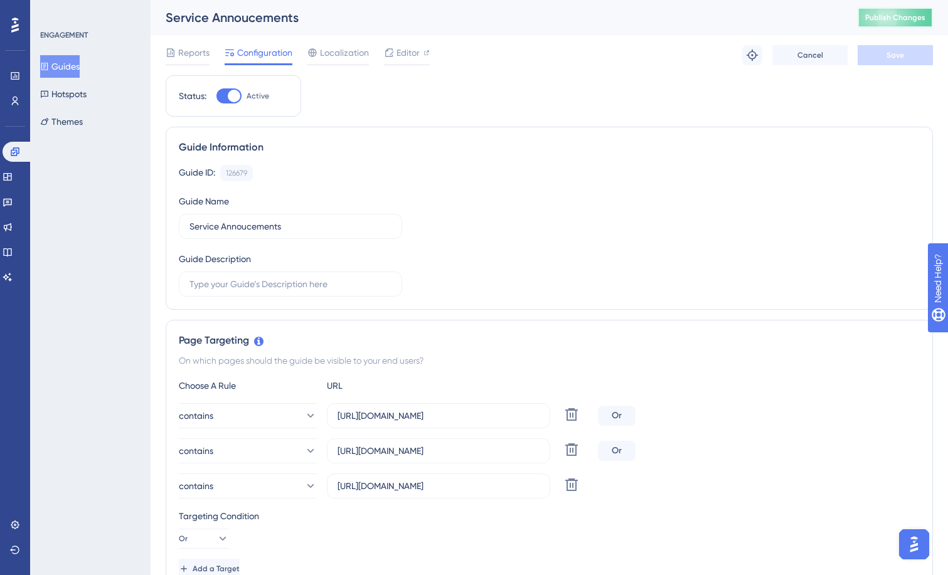
click at [898, 21] on span "Publish Changes" at bounding box center [895, 18] width 60 height 10
